Goal: Task Accomplishment & Management: Manage account settings

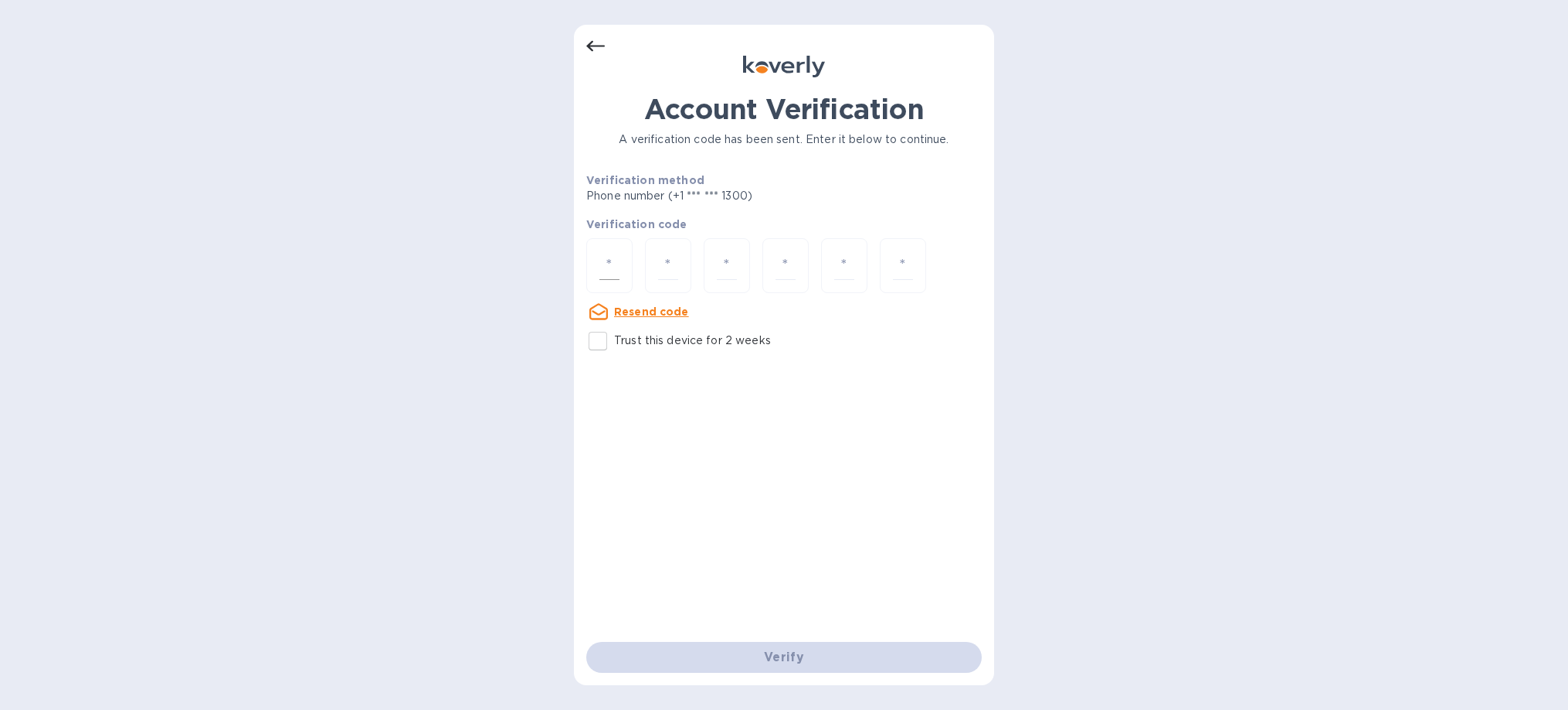
click at [603, 282] on div at bounding box center [609, 265] width 46 height 55
click at [595, 340] on input "Trust this device for 2 weeks" at bounding box center [597, 341] width 32 height 32
checkbox input "true"
click at [615, 256] on input "number" at bounding box center [610, 265] width 21 height 28
type input "6"
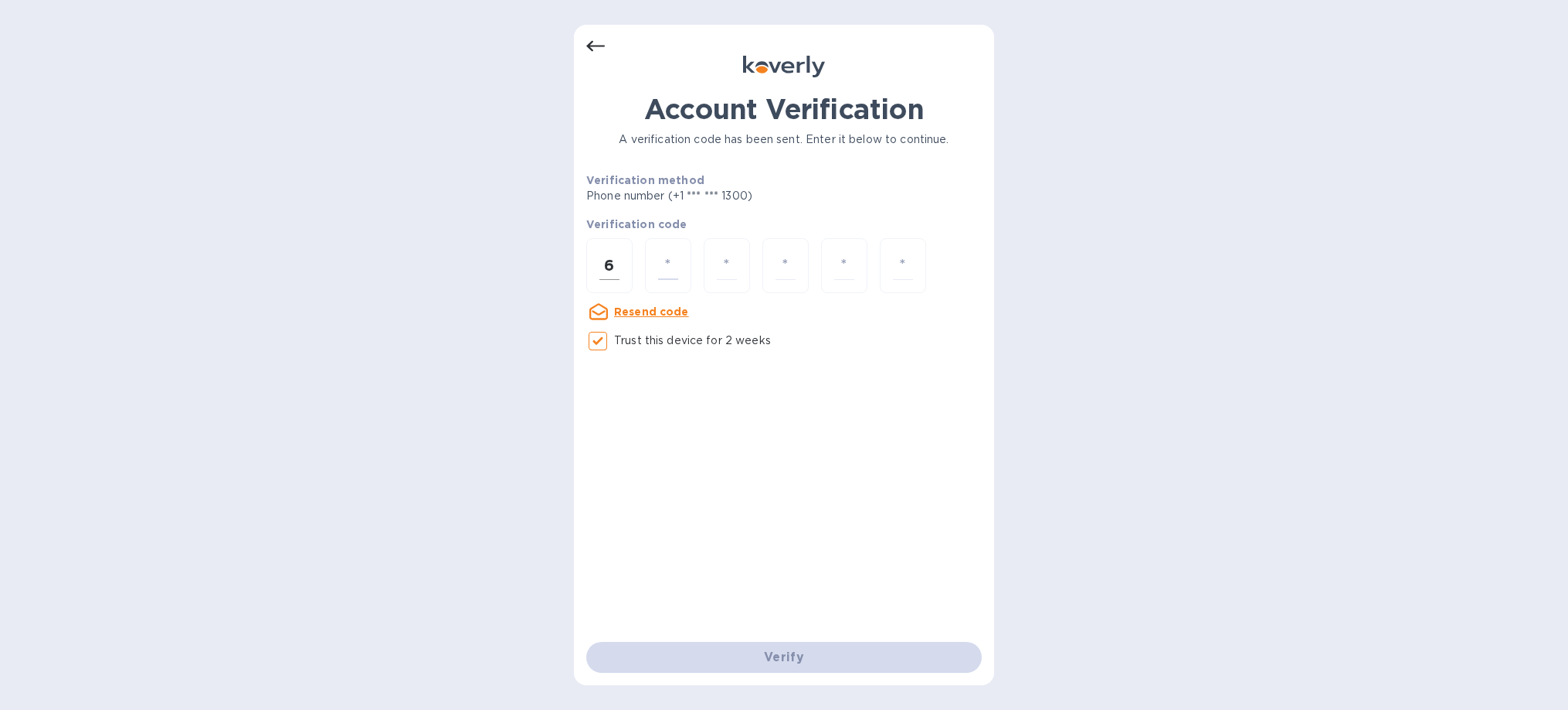
type input "3"
type input "5"
type input "2"
type input "8"
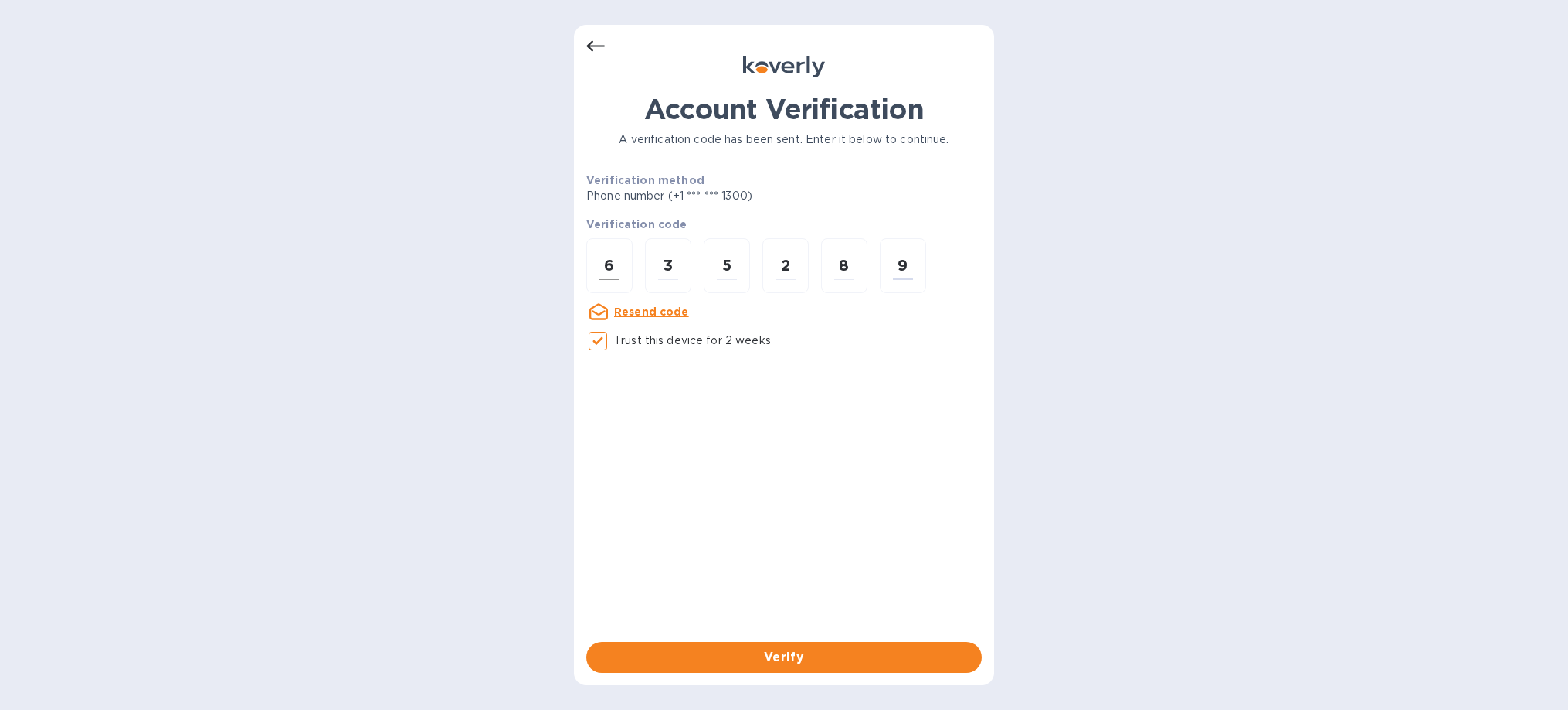
type input "9"
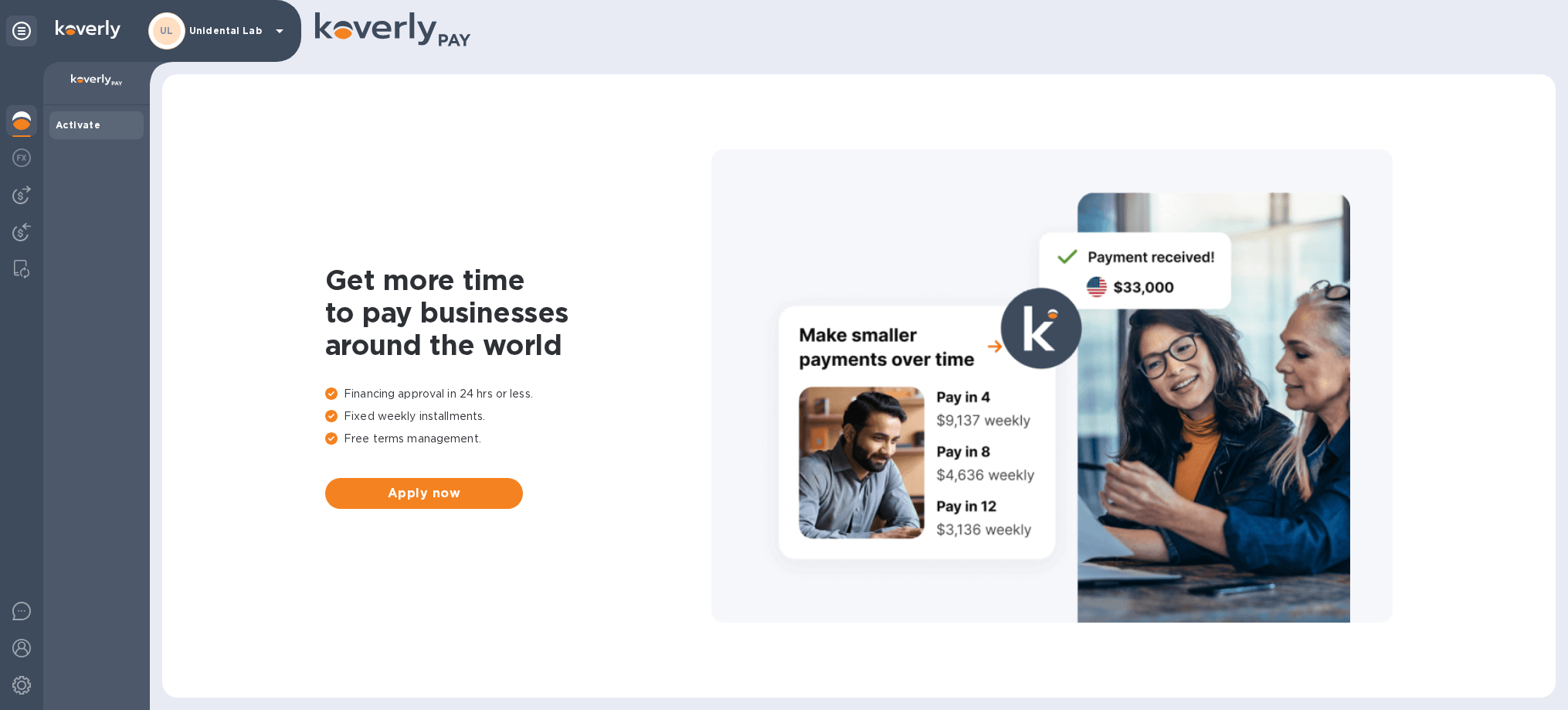
click at [238, 37] on div "UL Unidental Lab" at bounding box center [219, 31] width 141 height 37
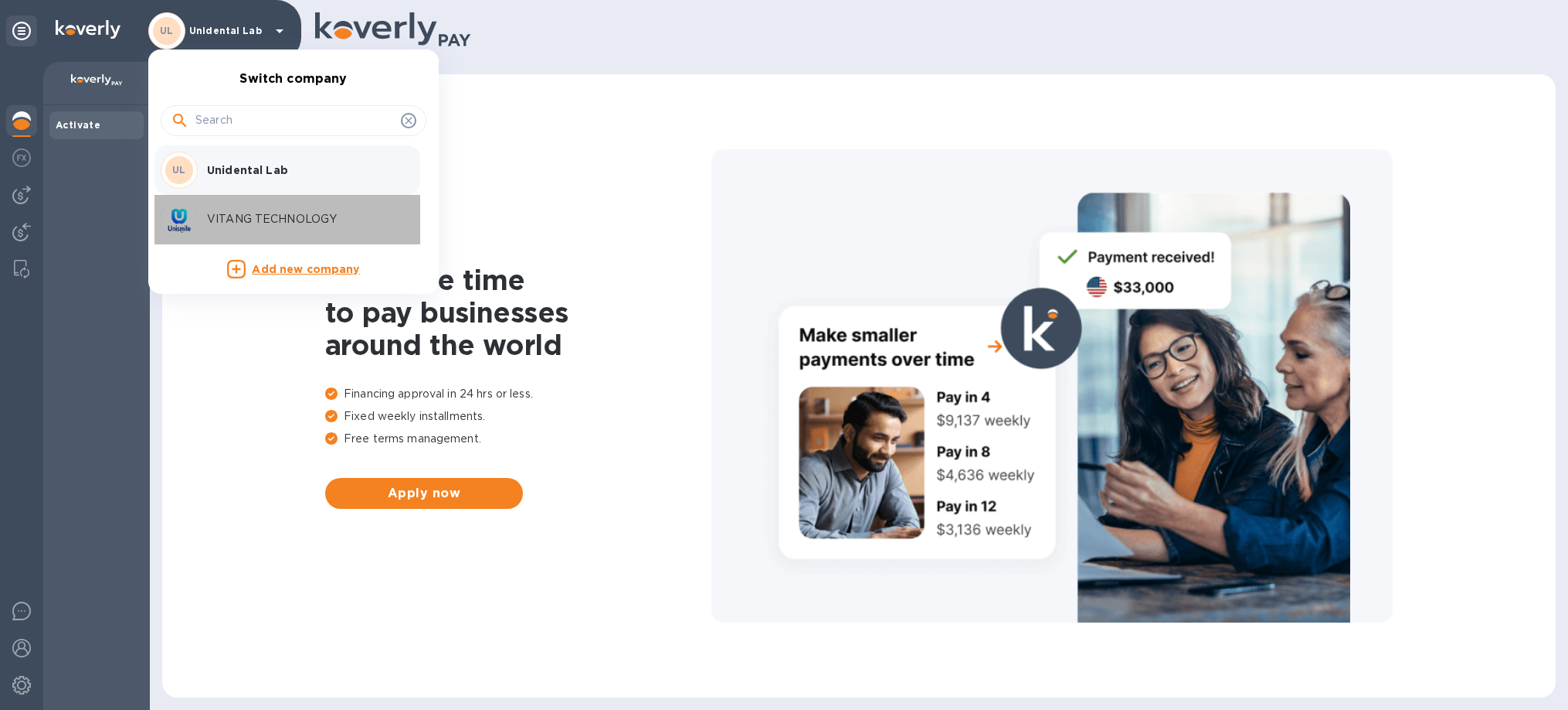
click at [213, 210] on div "VITANG TECHNOLOGY" at bounding box center [281, 219] width 241 height 37
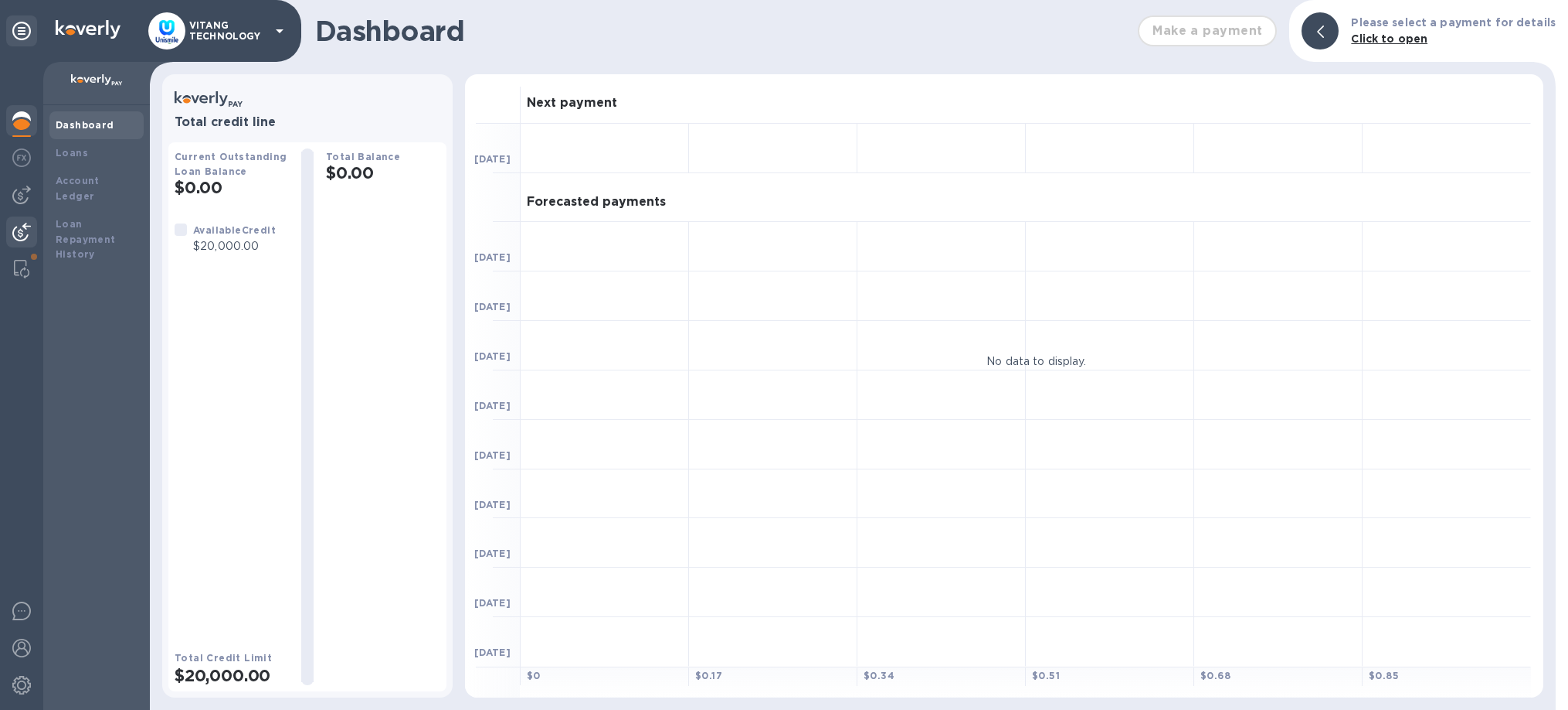
click at [16, 229] on img at bounding box center [22, 231] width 19 height 19
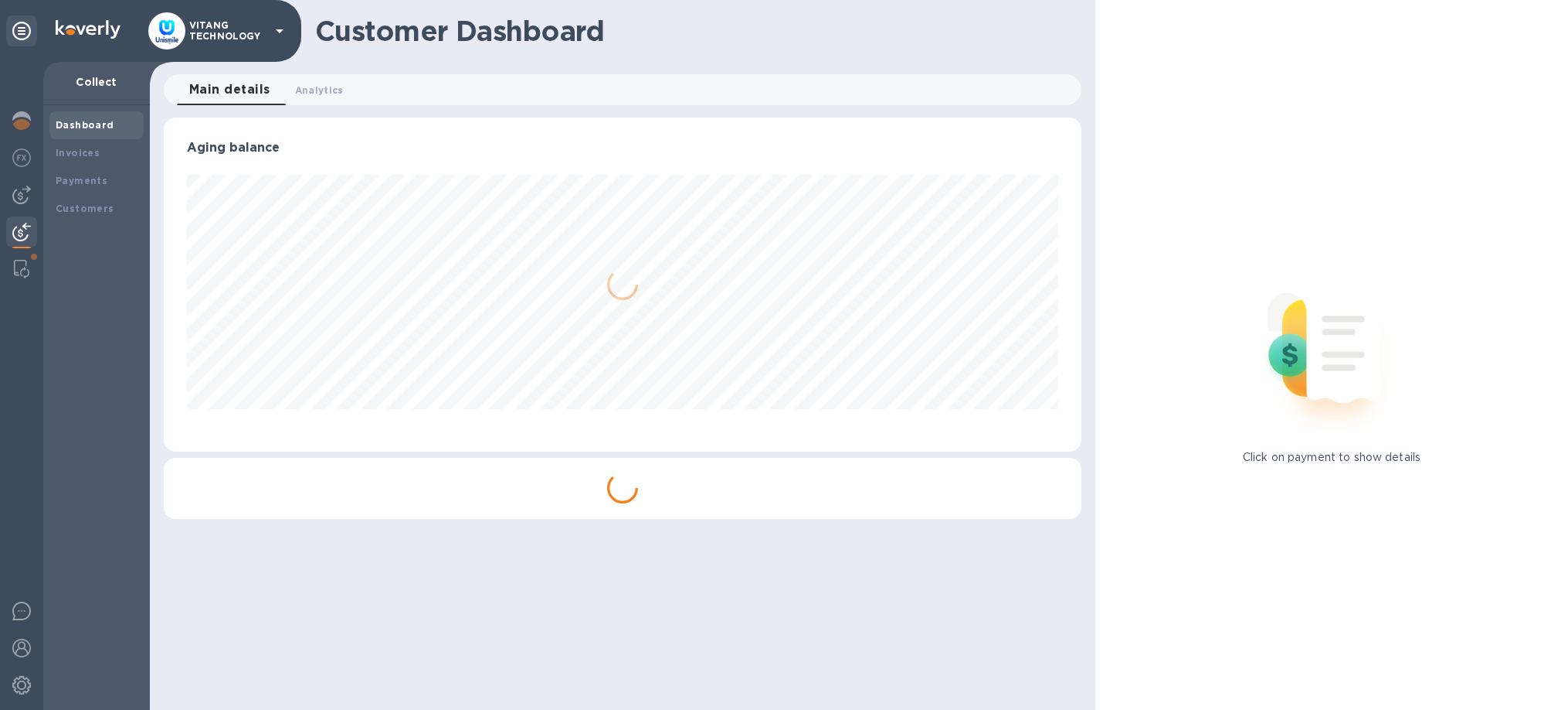
scroll to position [334, 918]
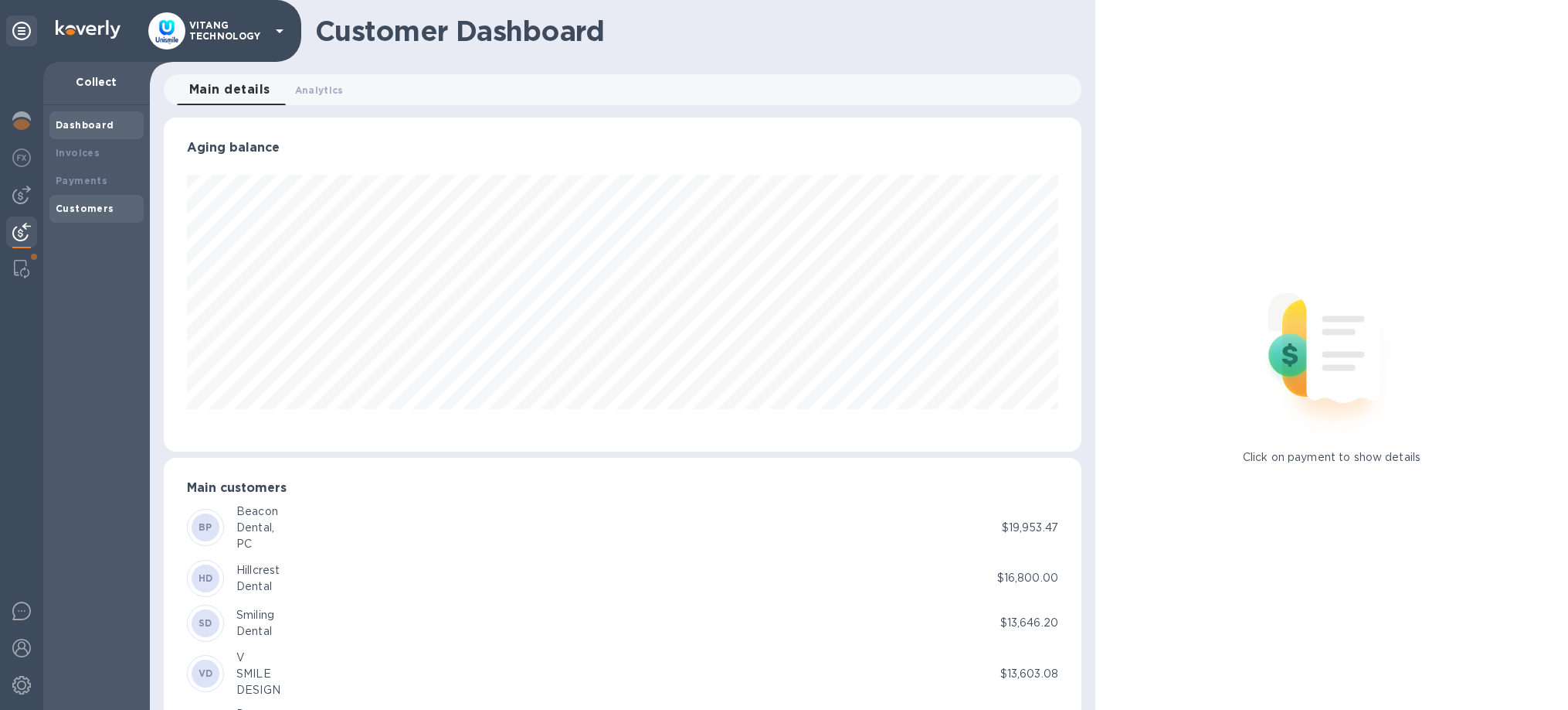
click at [74, 214] on b "Customers" at bounding box center [85, 209] width 59 height 12
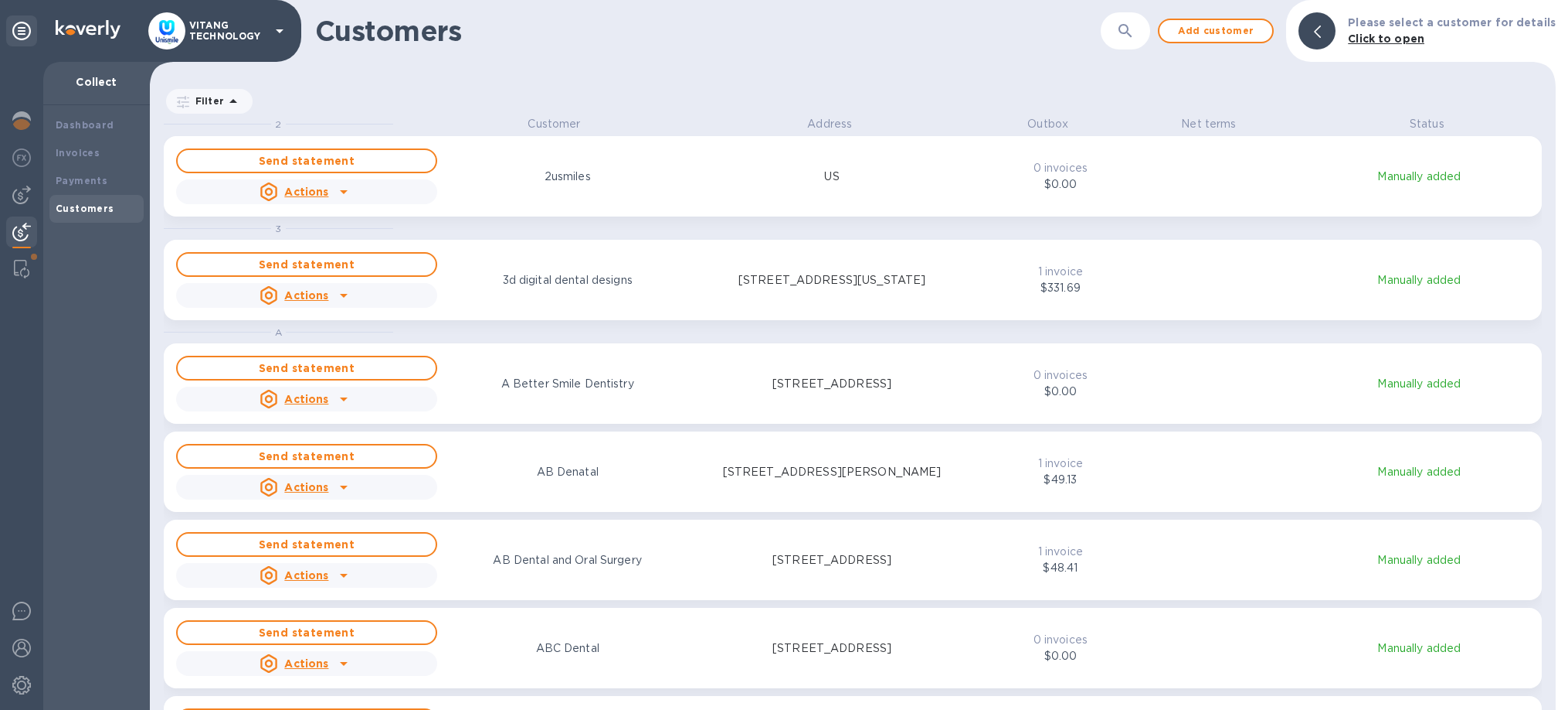
scroll to position [593, 1407]
click at [1115, 32] on div "​" at bounding box center [1126, 31] width 50 height 38
click at [1135, 31] on icon "button" at bounding box center [1126, 30] width 19 height 19
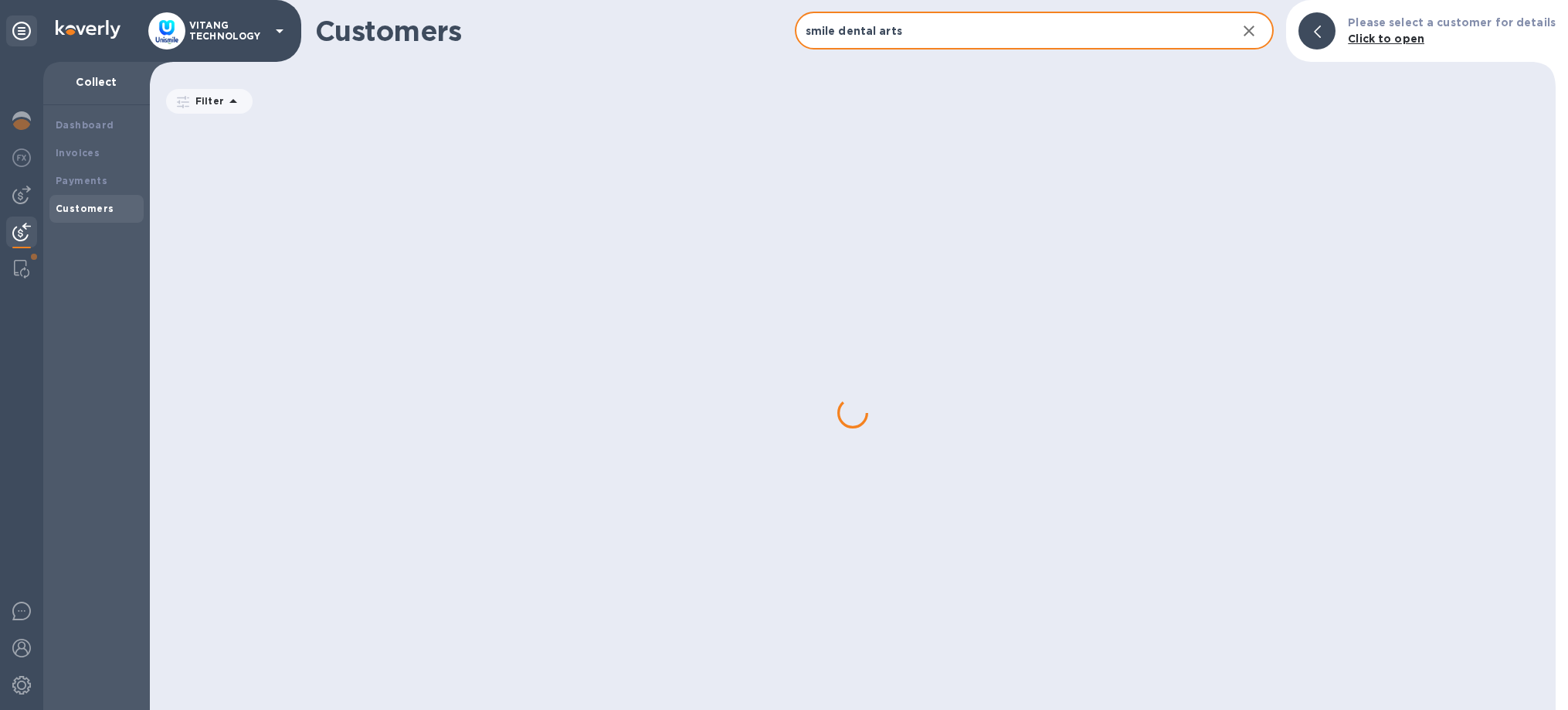
click at [953, 31] on input "smile dental arts" at bounding box center [1010, 31] width 431 height 38
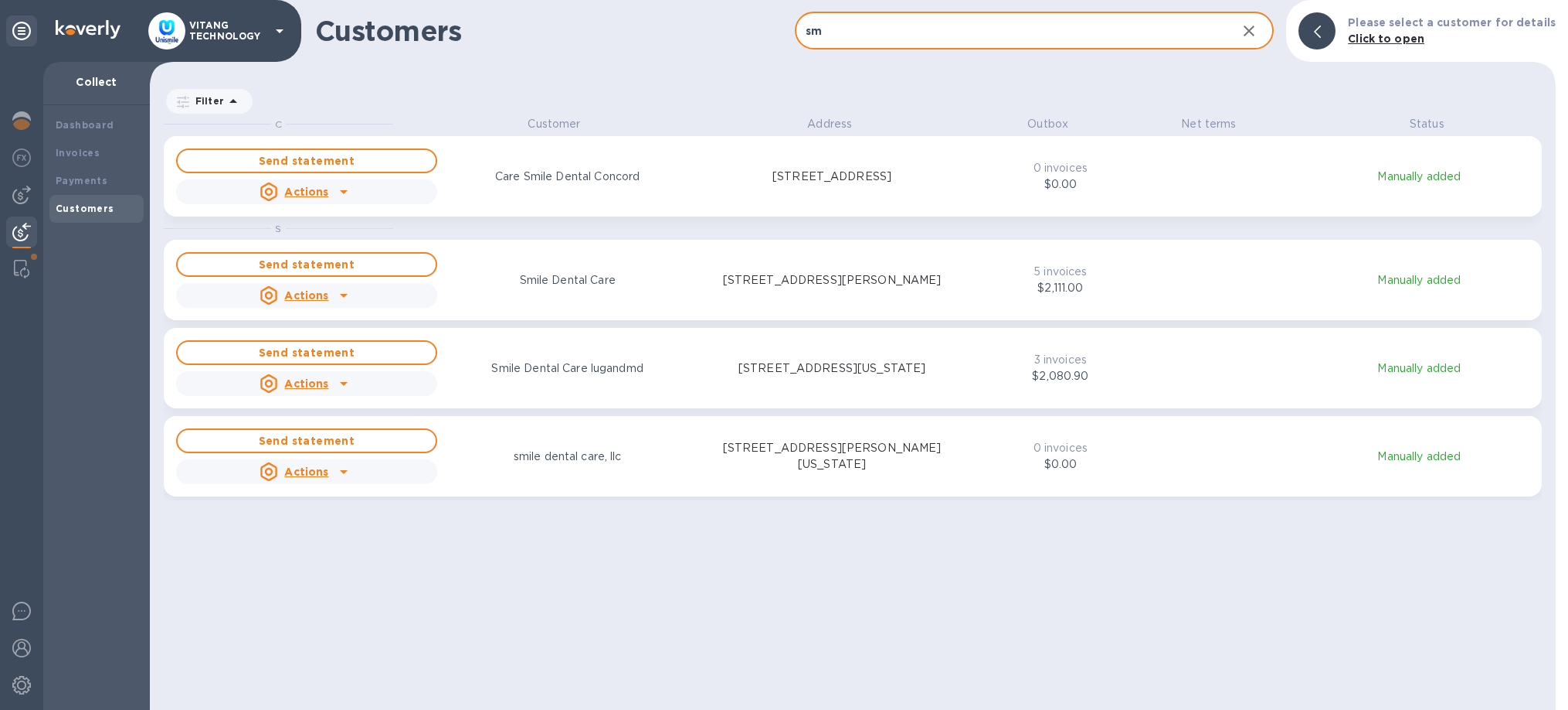
type input "s"
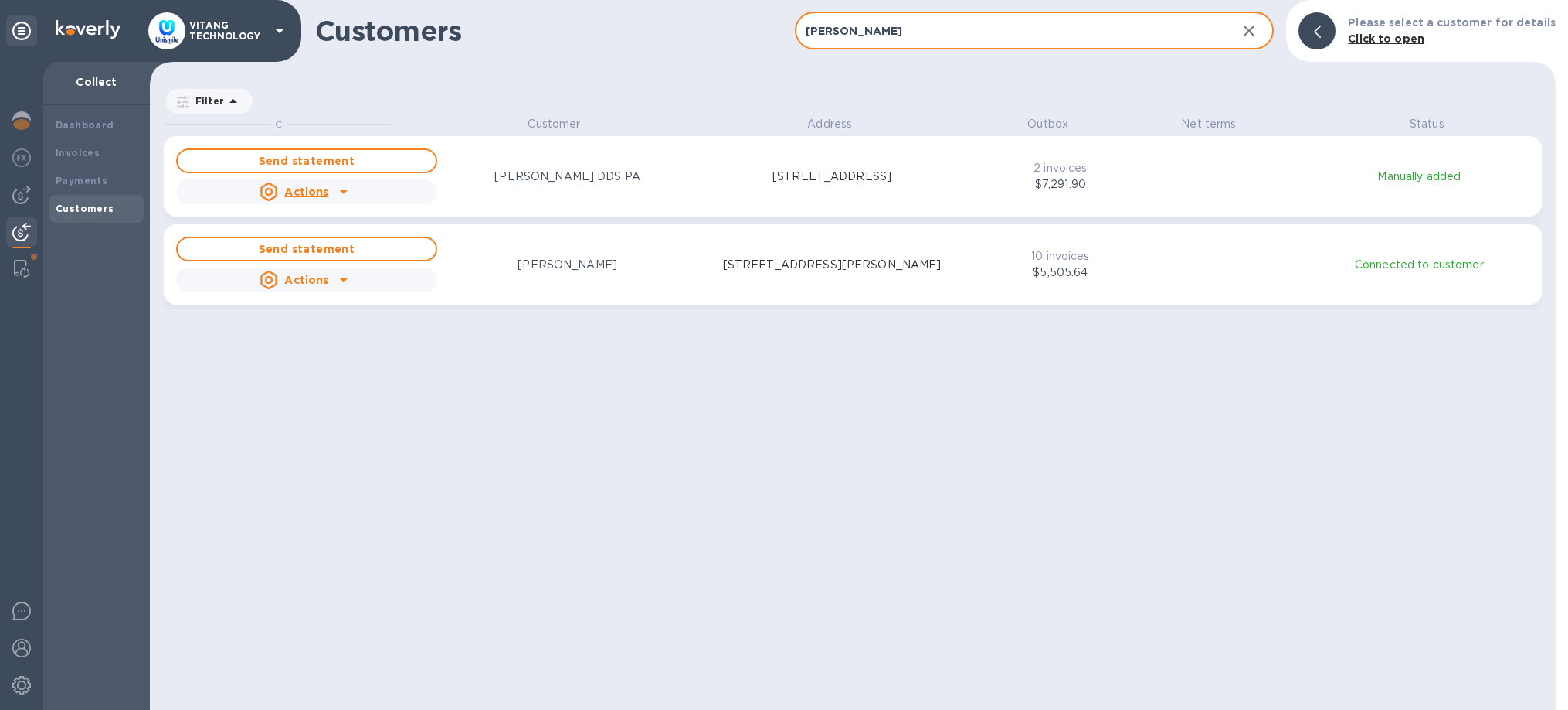
scroll to position [1, 1]
type input "[PERSON_NAME]"
click at [995, 279] on div "Send statement Actions [PERSON_NAME] [STREET_ADDRESS][PERSON_NAME] 10 invoices …" at bounding box center [853, 263] width 1360 height 62
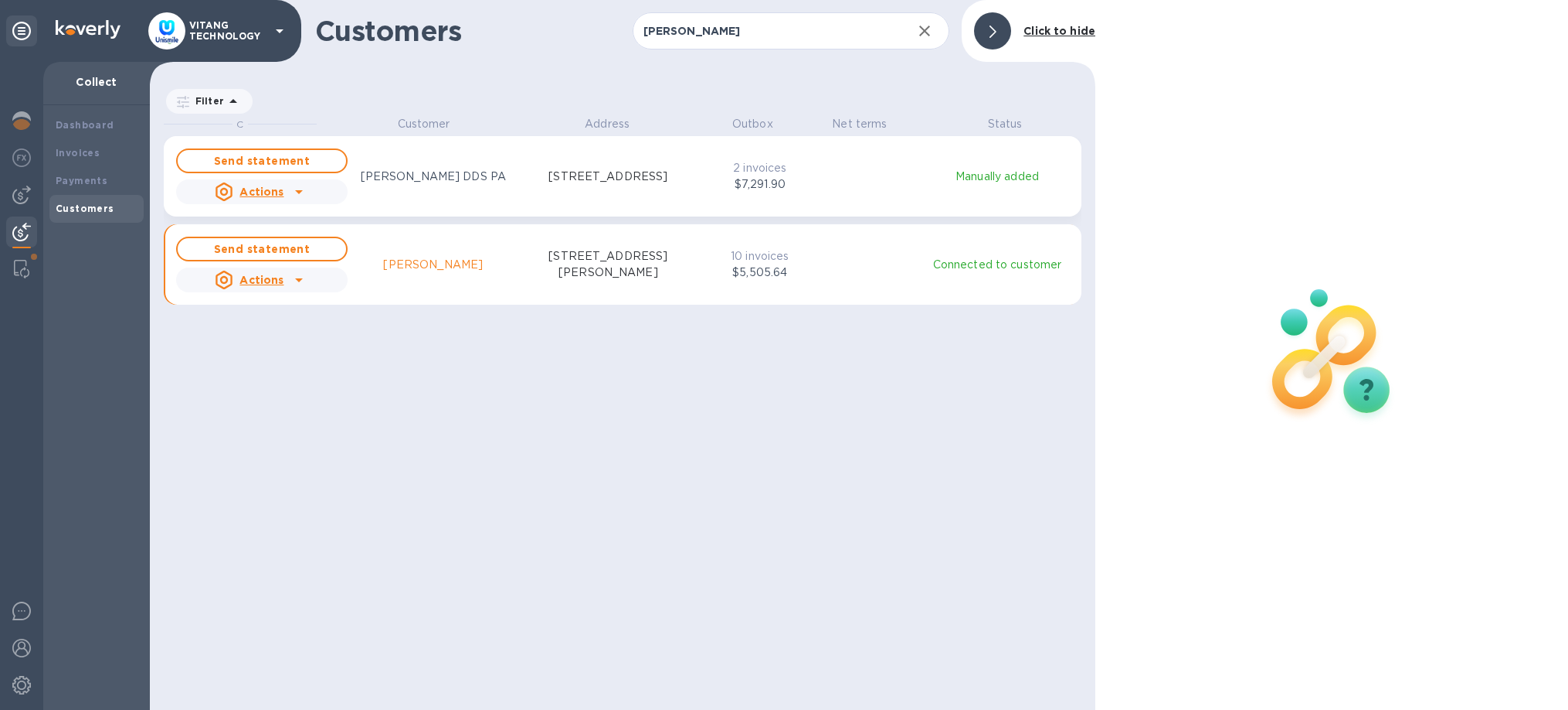
scroll to position [1, 1]
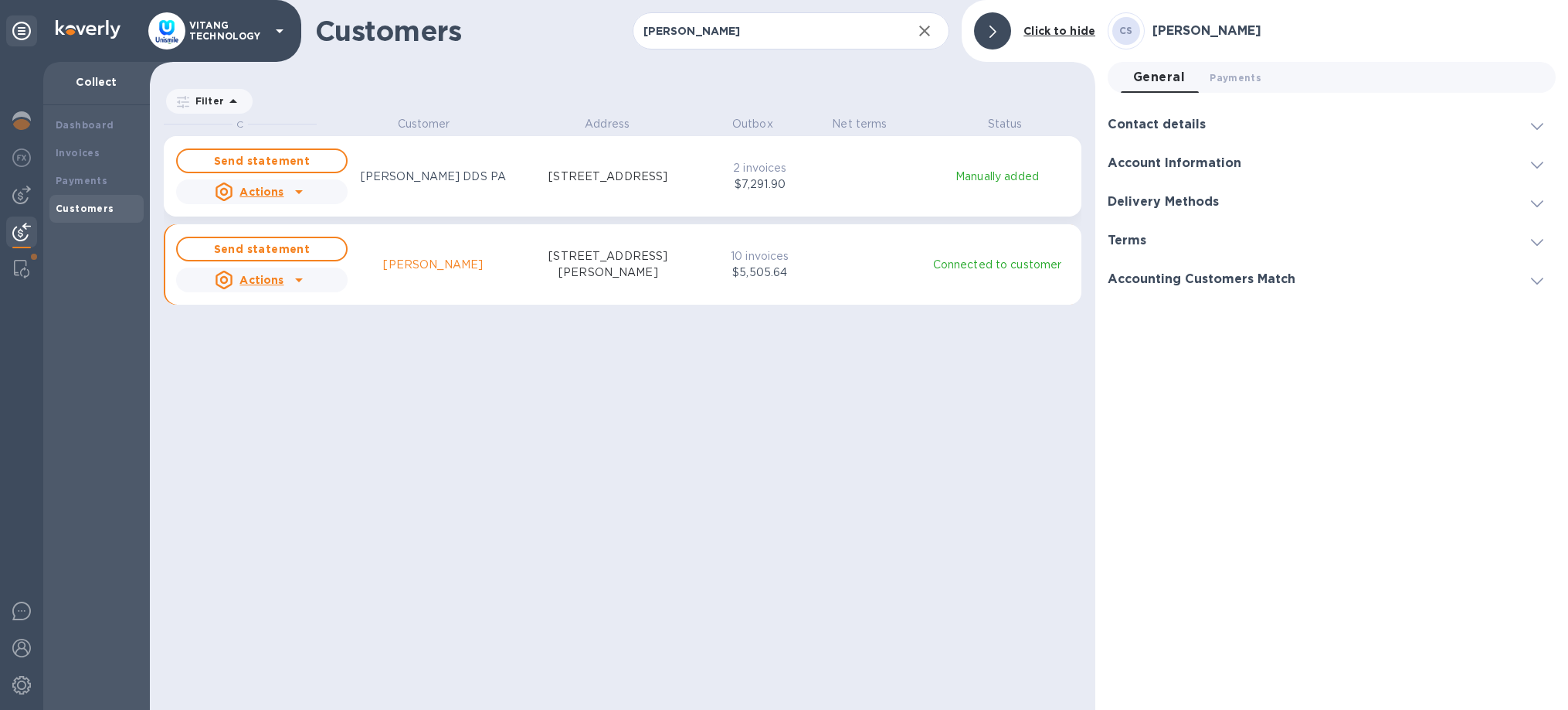
click at [320, 281] on div "Actions" at bounding box center [262, 280] width 178 height 31
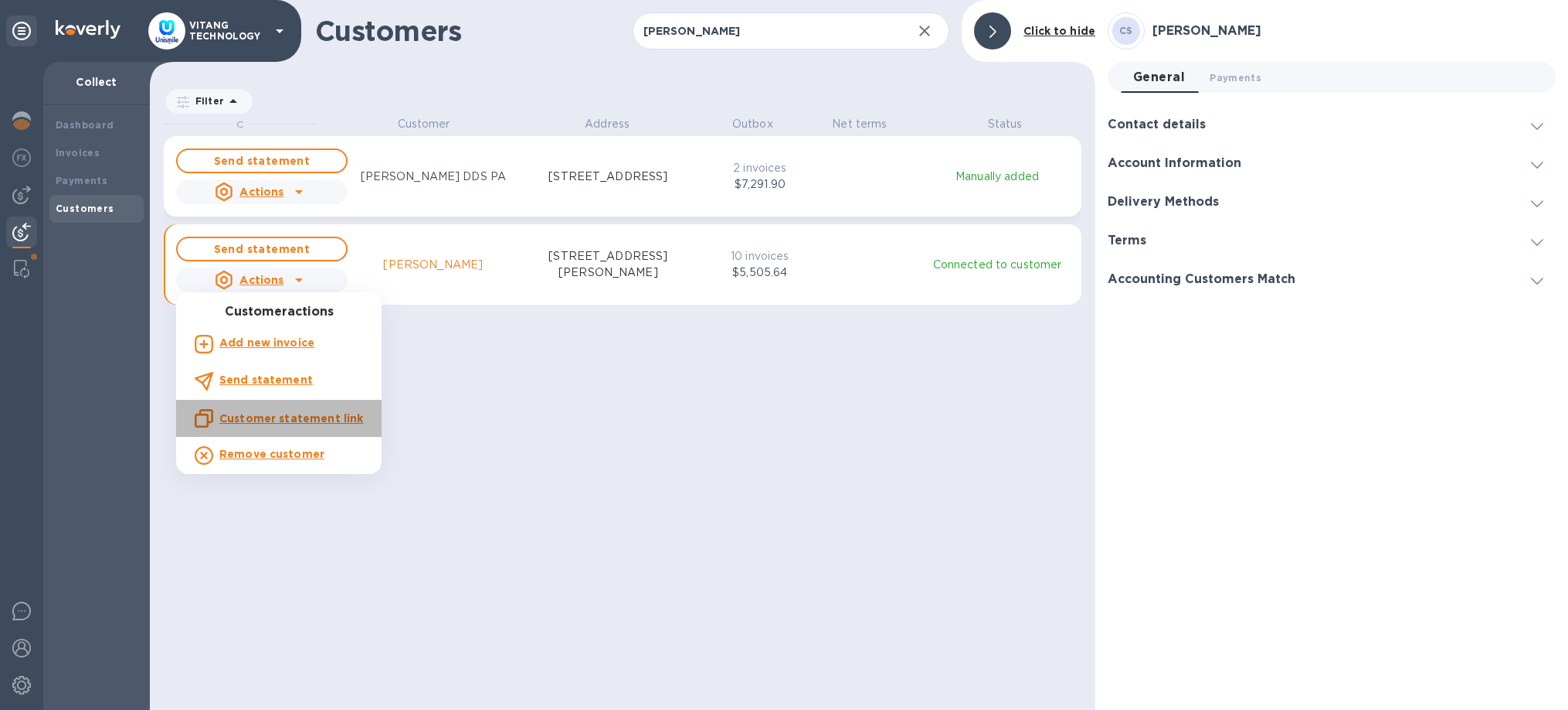
click at [284, 416] on u "Customer statement link" at bounding box center [291, 418] width 144 height 13
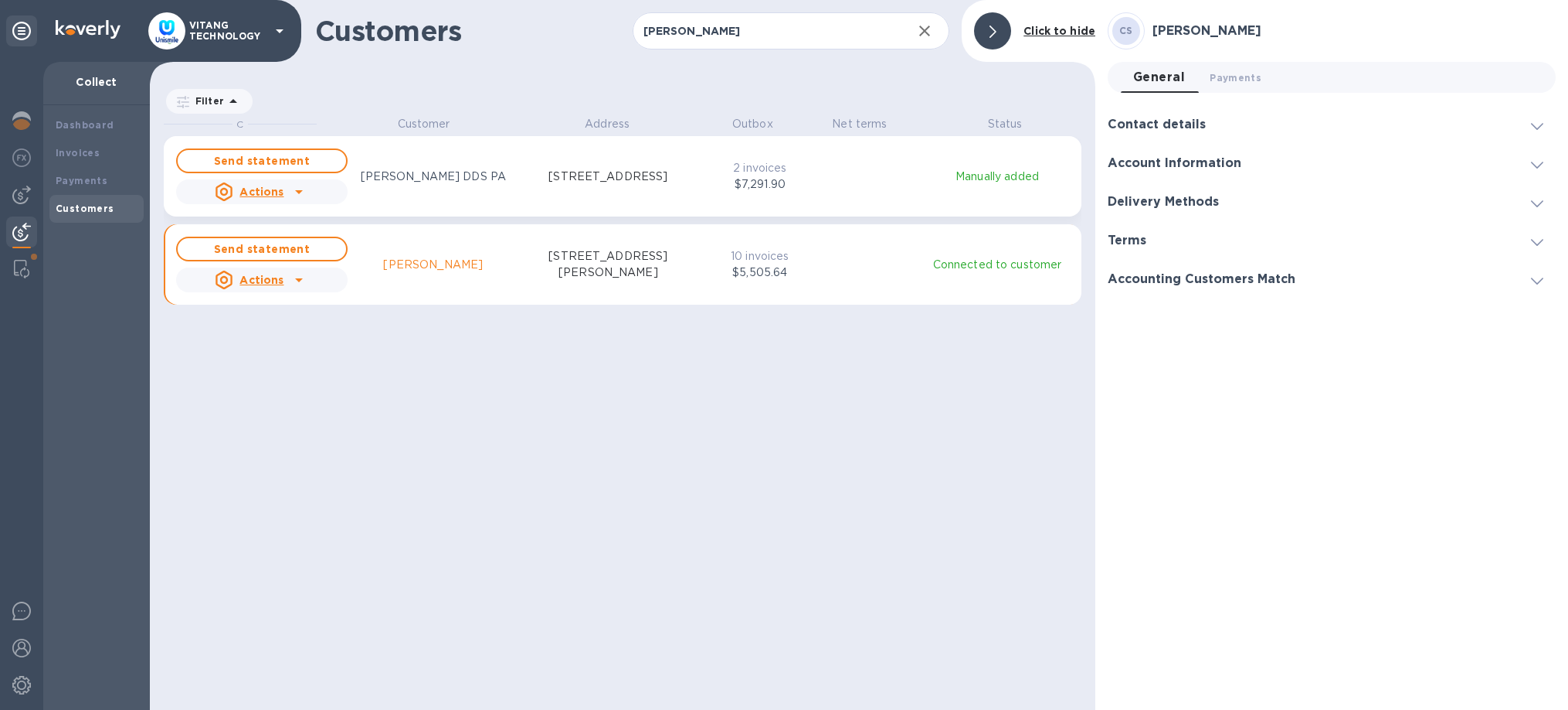
scroll to position [593, 945]
click at [69, 172] on div "Payments" at bounding box center [97, 181] width 94 height 27
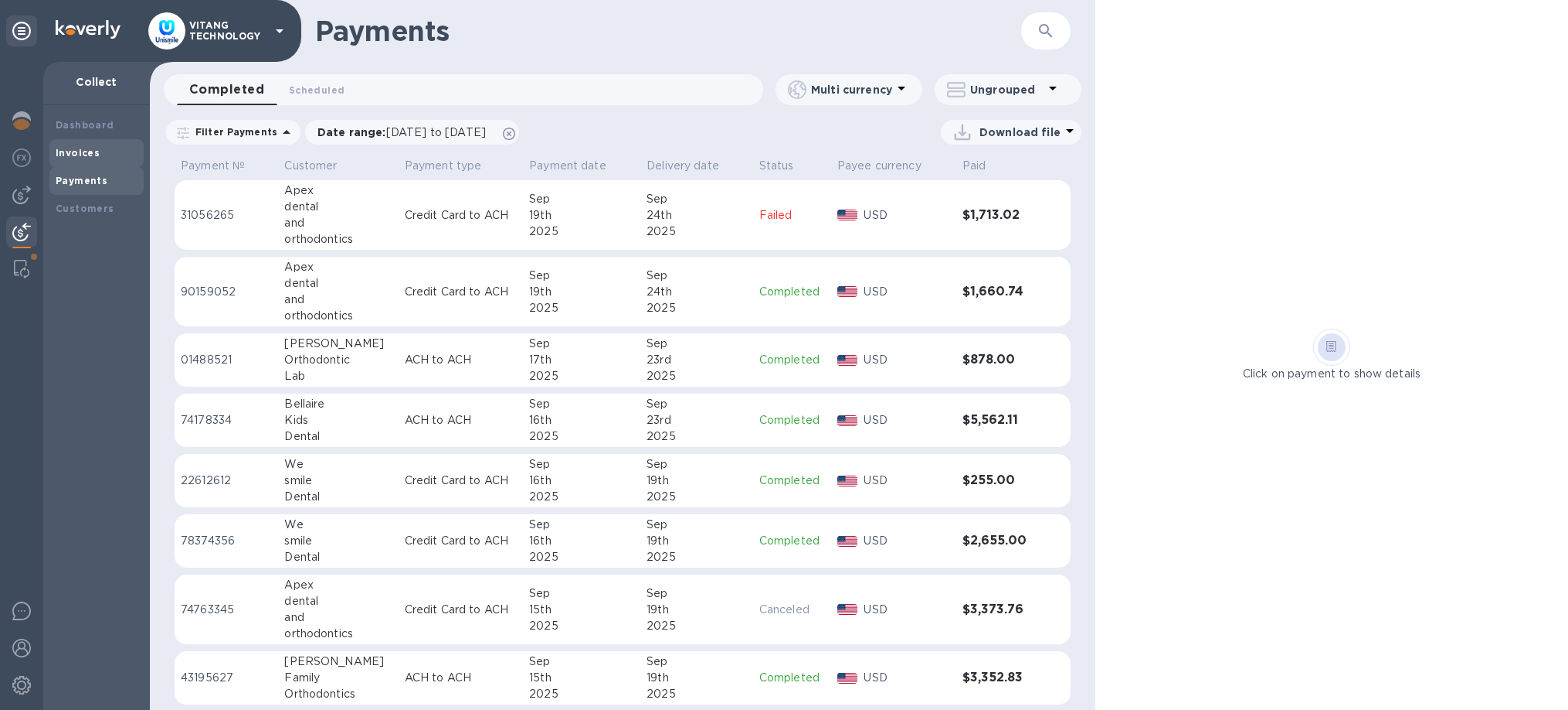
click at [103, 160] on div "Invoices" at bounding box center [97, 153] width 82 height 16
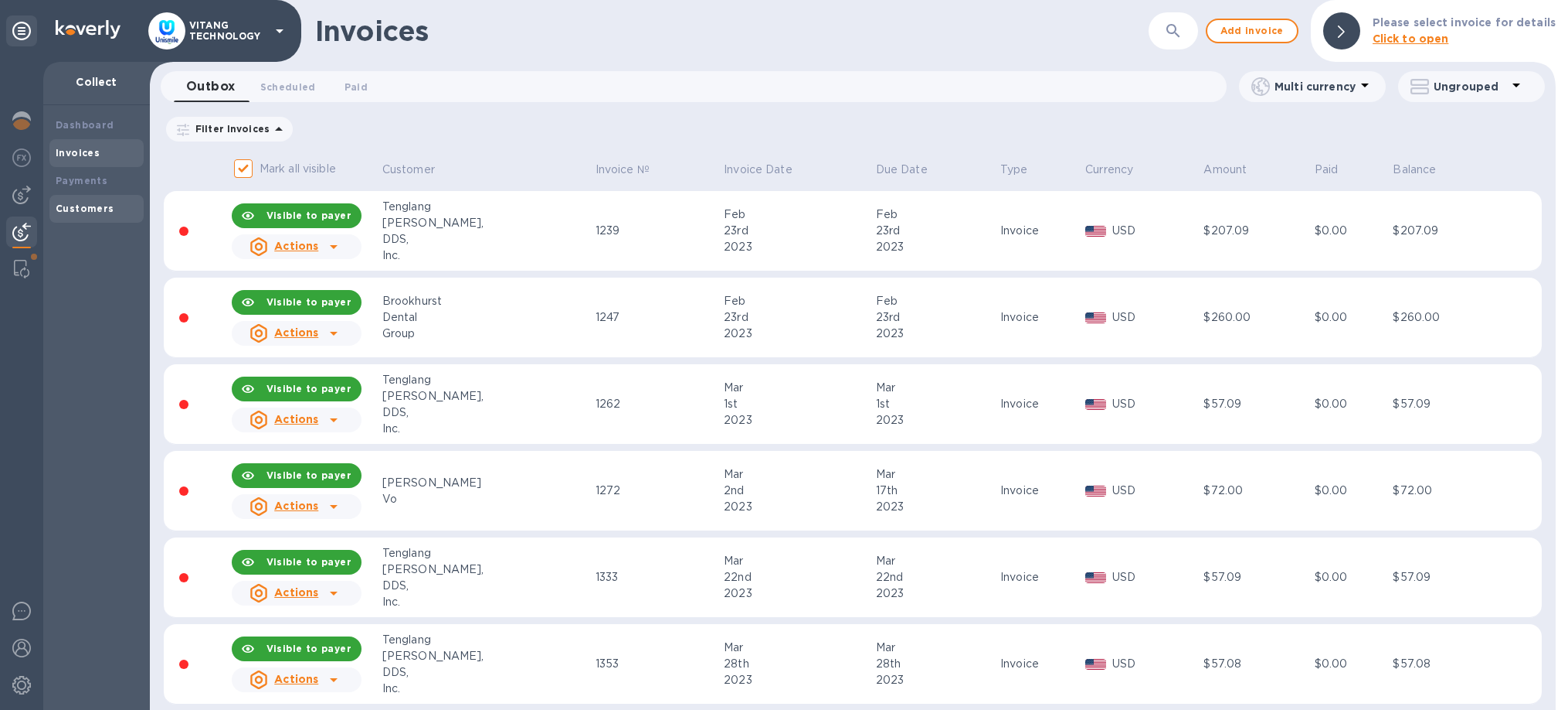
click at [103, 195] on div "Customers" at bounding box center [97, 209] width 94 height 27
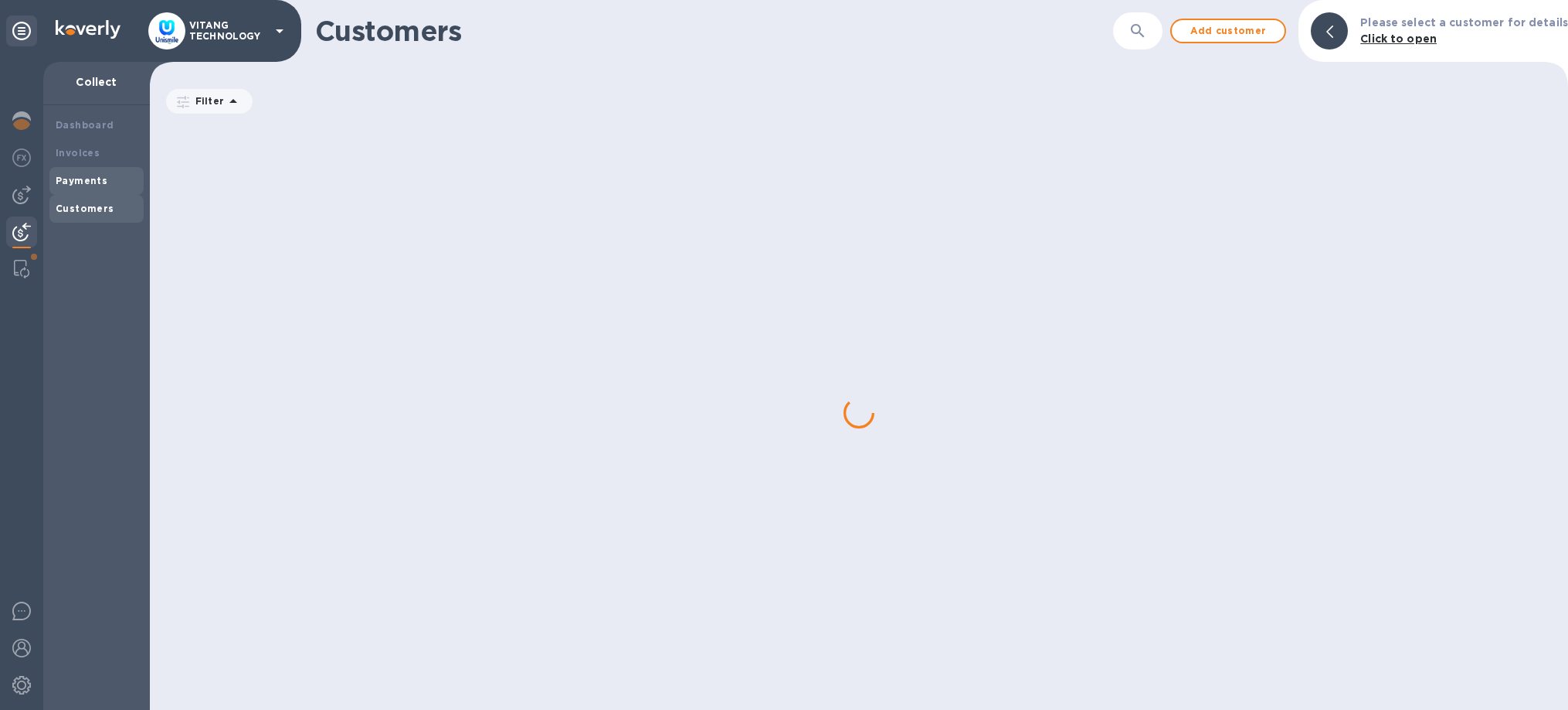
click at [103, 184] on b "Payments" at bounding box center [81, 180] width 52 height 12
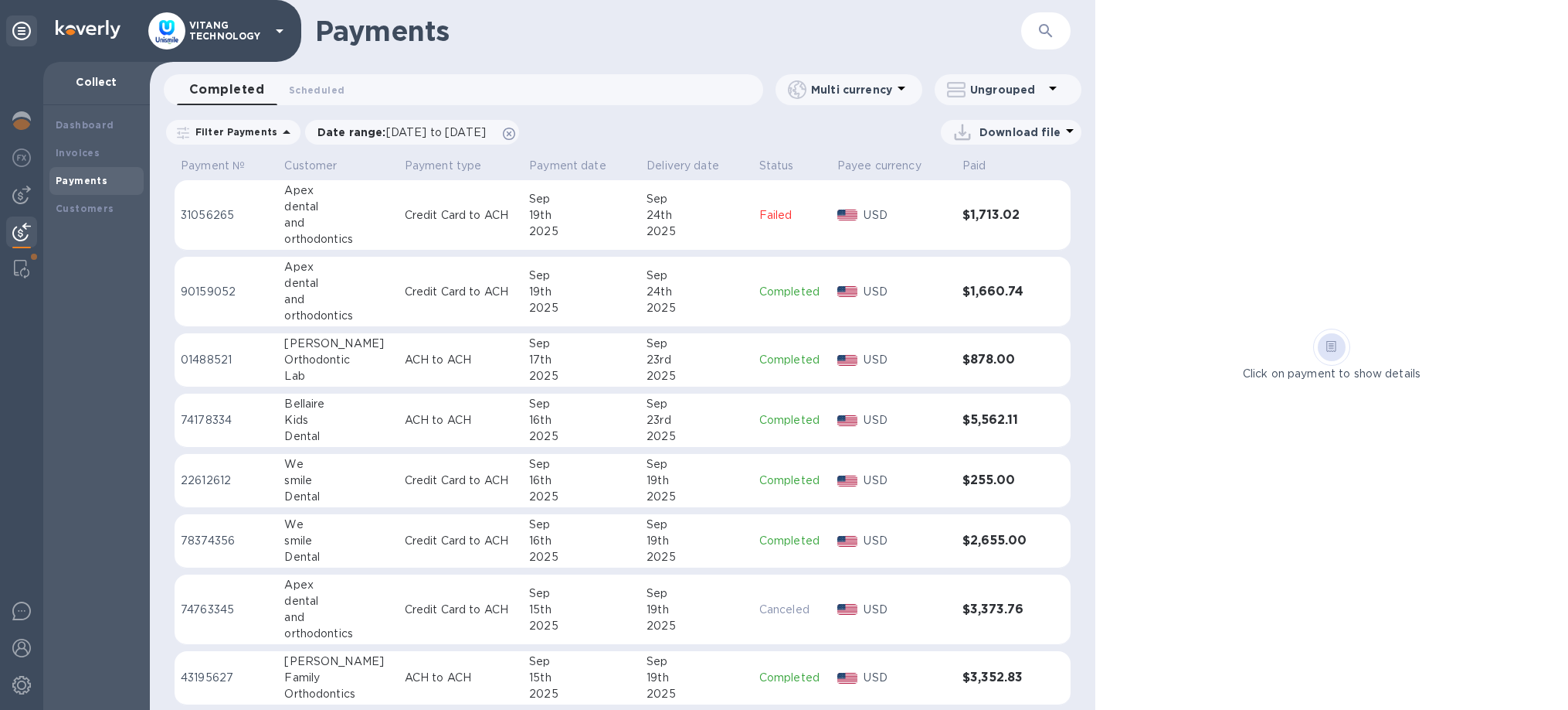
click at [761, 221] on p "Failed" at bounding box center [792, 215] width 66 height 17
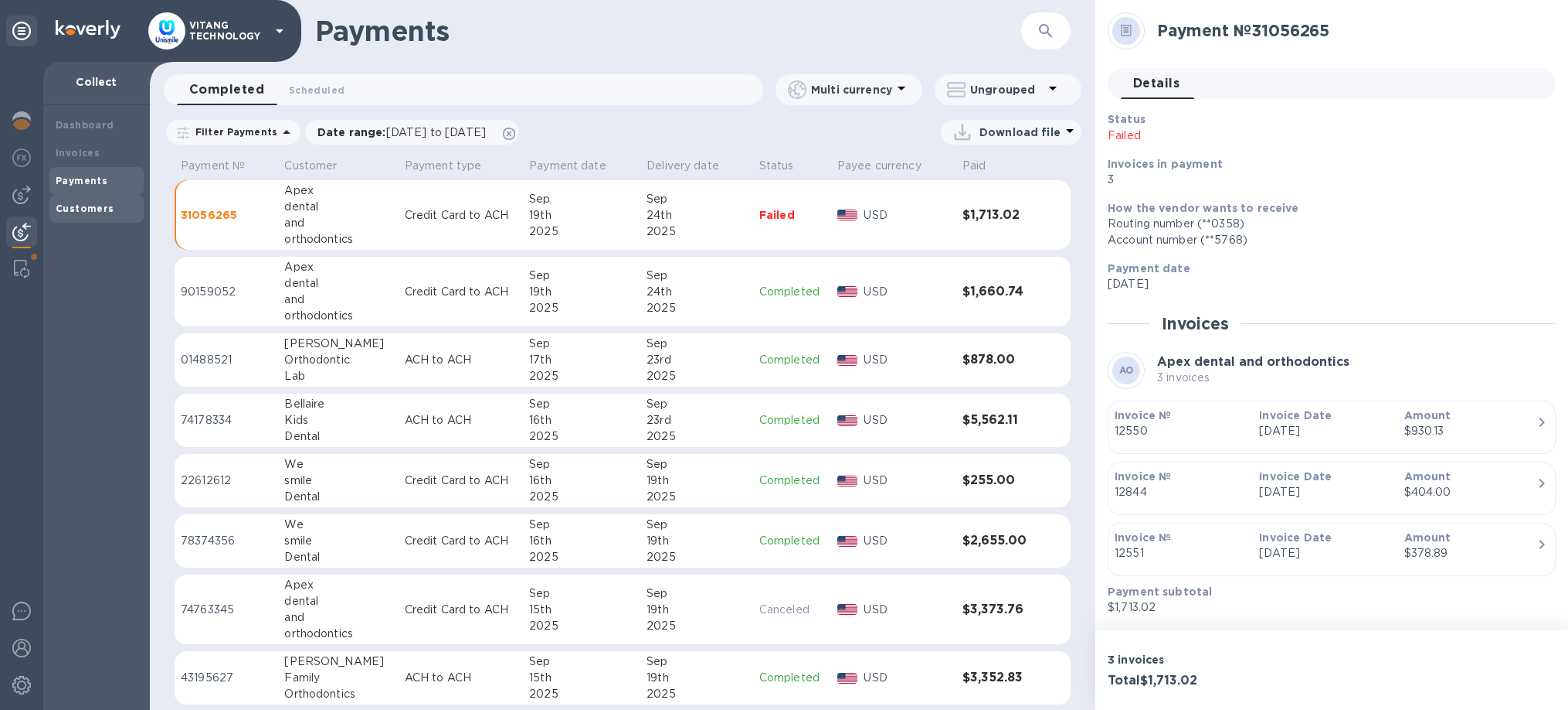
click at [101, 200] on div "Customers" at bounding box center [97, 209] width 94 height 27
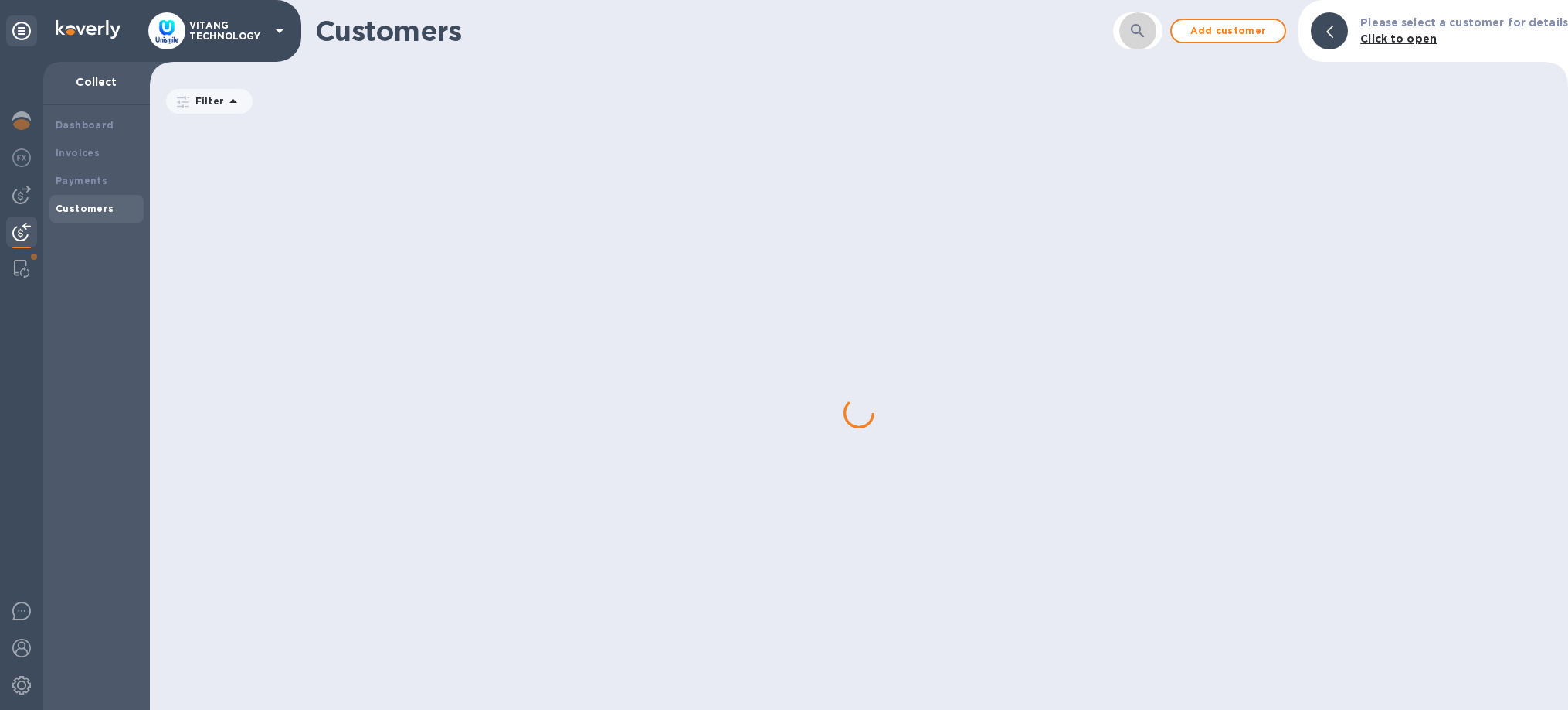
click at [1147, 24] on icon "button" at bounding box center [1137, 30] width 19 height 19
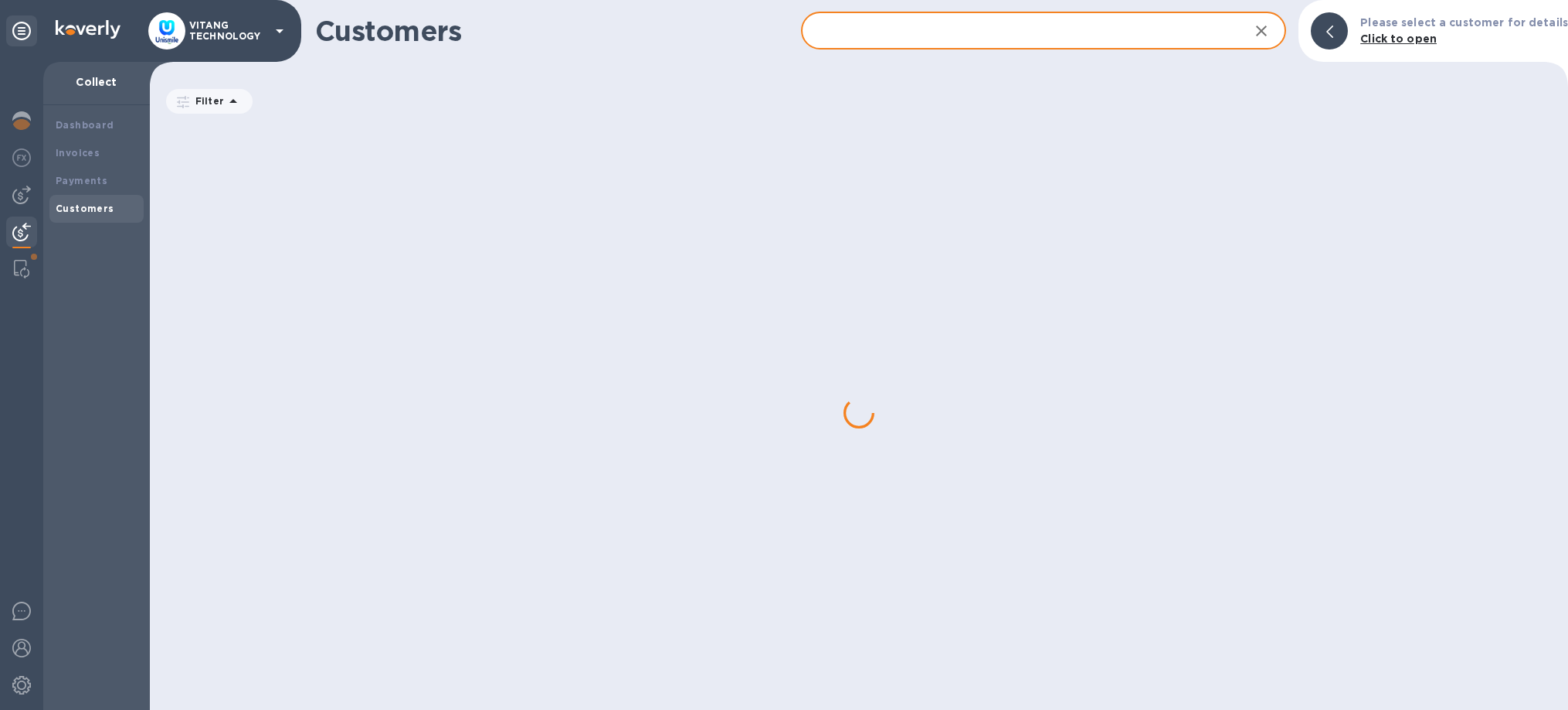
click at [1047, 34] on input "text" at bounding box center [1020, 31] width 437 height 38
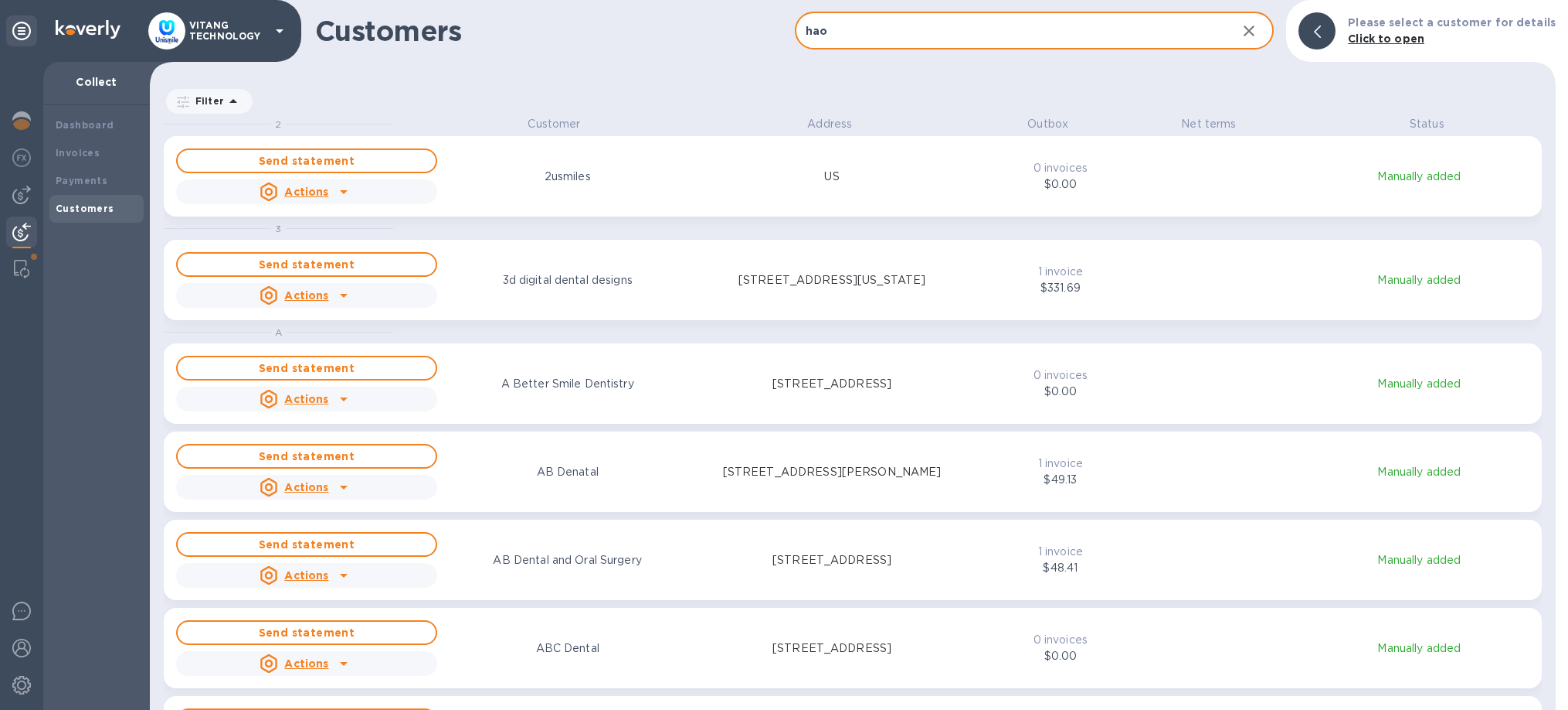
scroll to position [593, 1407]
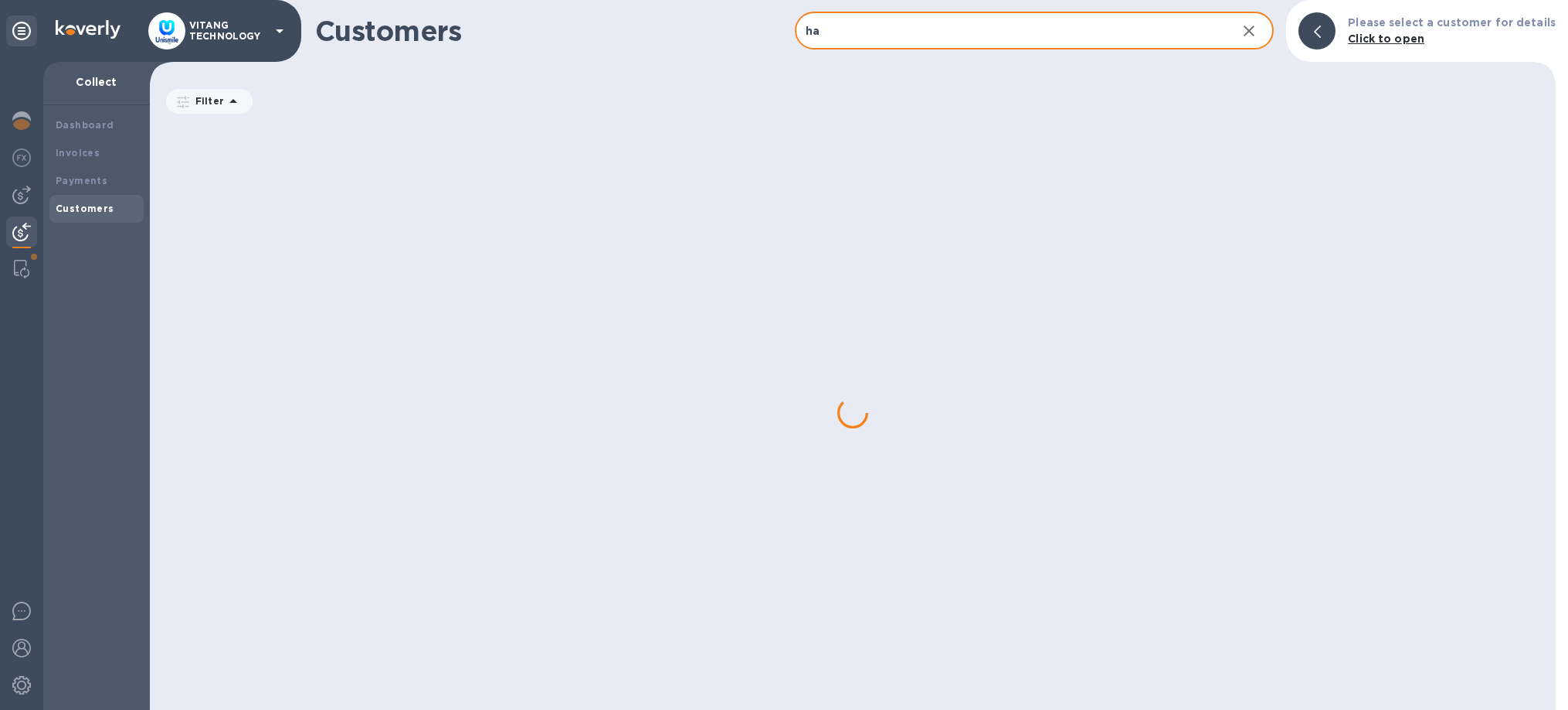
type input "h"
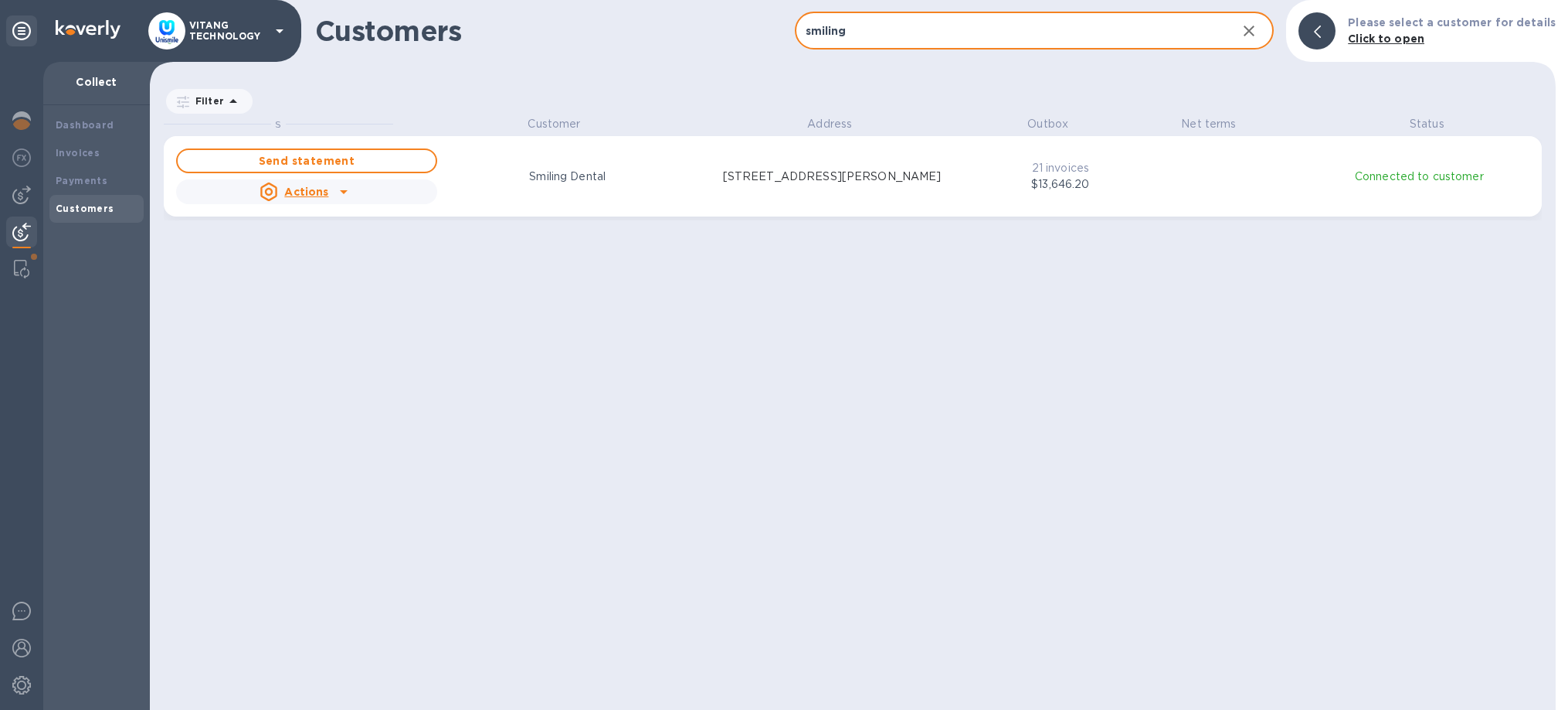
type input "smiling"
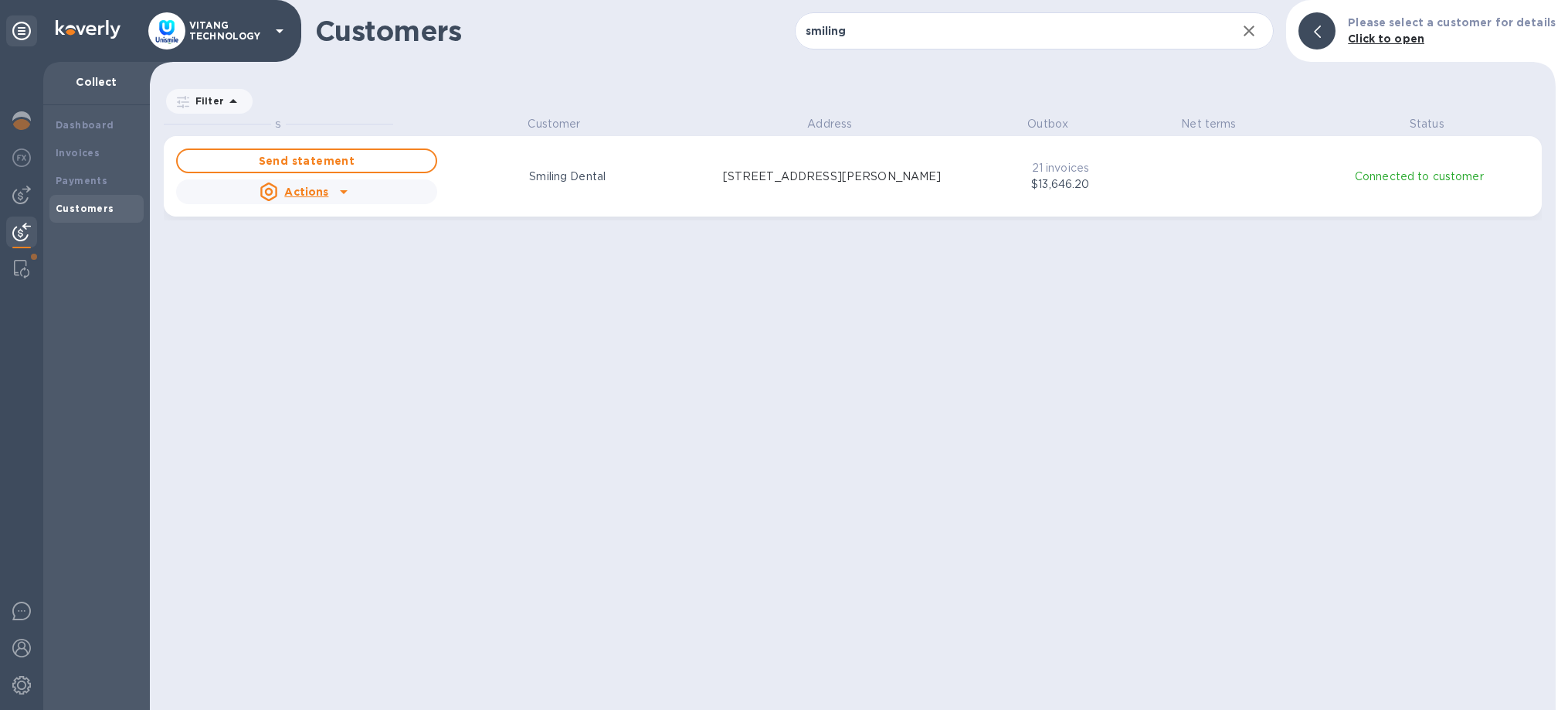
click at [348, 190] on icon "grid" at bounding box center [344, 191] width 19 height 19
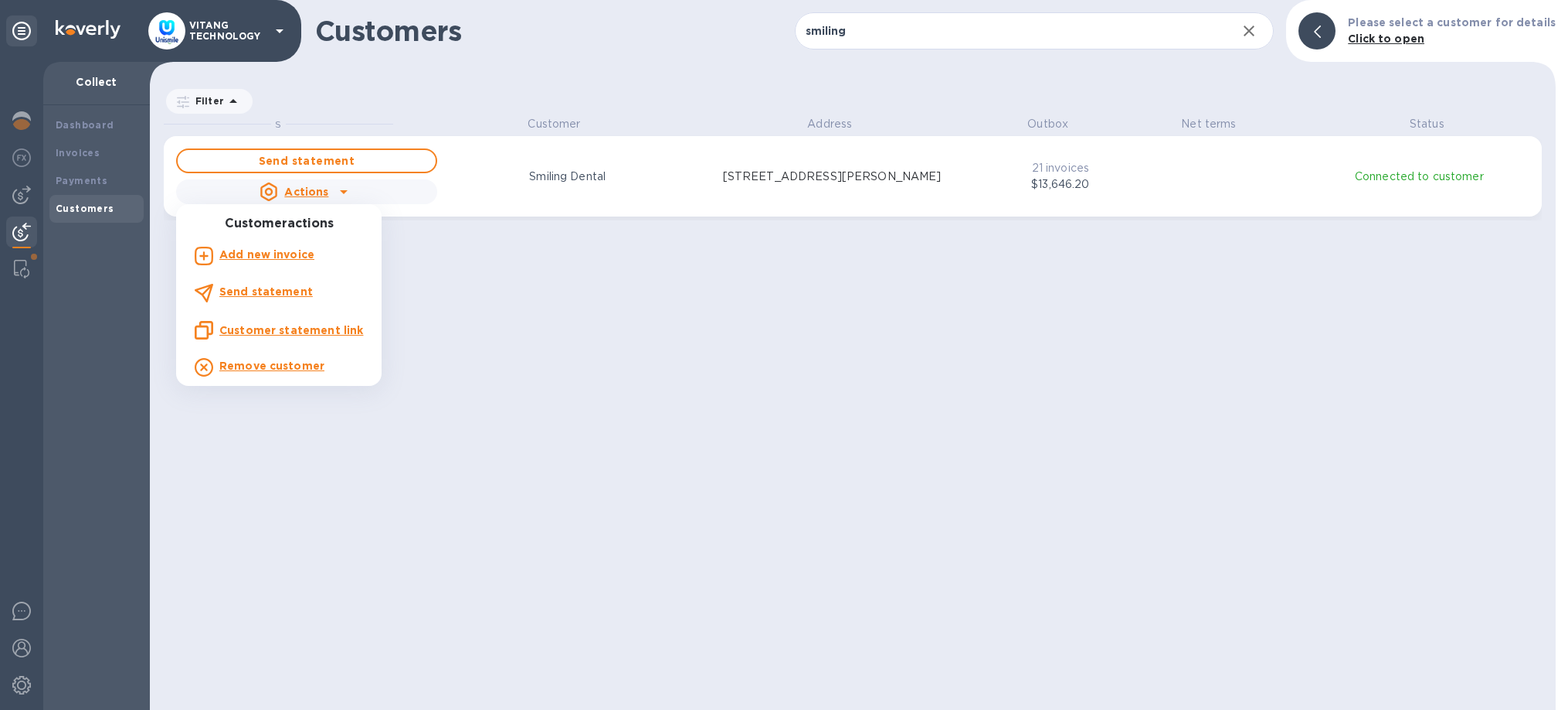
click at [283, 331] on u "Customer statement link" at bounding box center [291, 330] width 144 height 13
